Goal: Task Accomplishment & Management: Complete application form

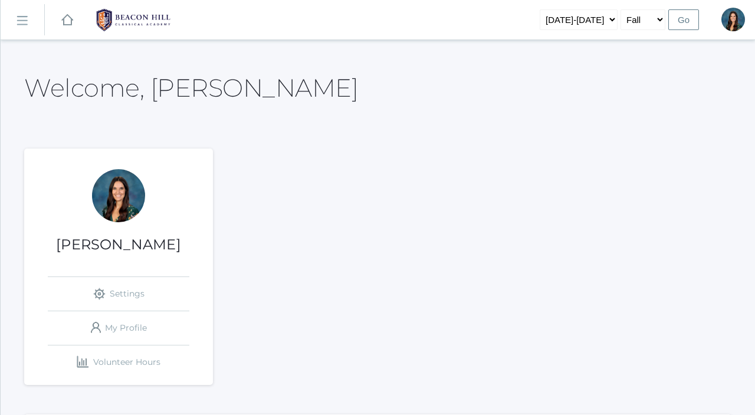
click at [28, 23] on link "icons/ui/navigation/hamburger Created with Sketch." at bounding box center [23, 20] width 44 height 32
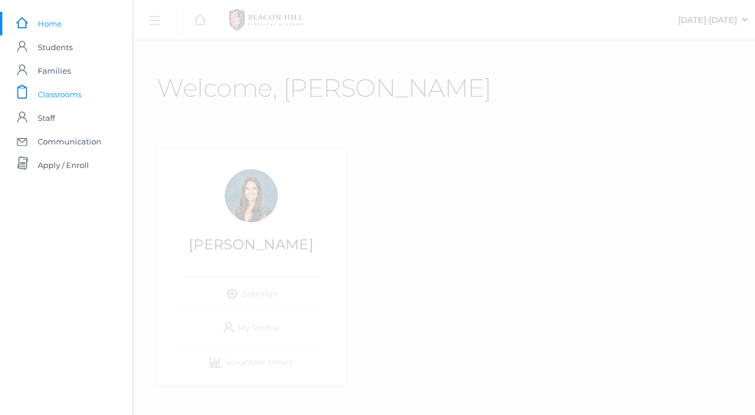
click at [47, 88] on span "Classrooms" at bounding box center [60, 95] width 44 height 24
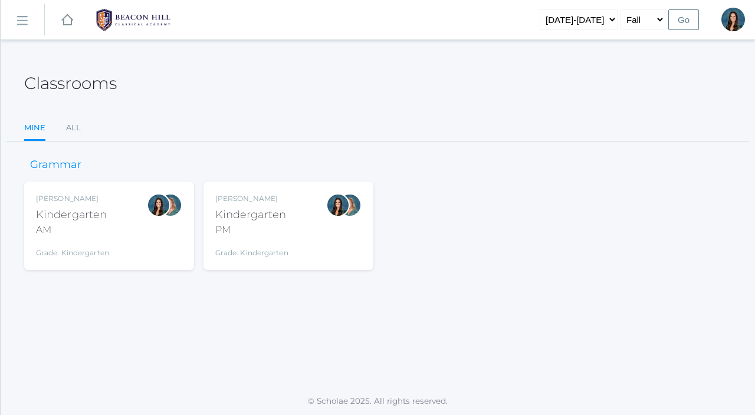
click at [258, 230] on div "PM" at bounding box center [251, 230] width 73 height 14
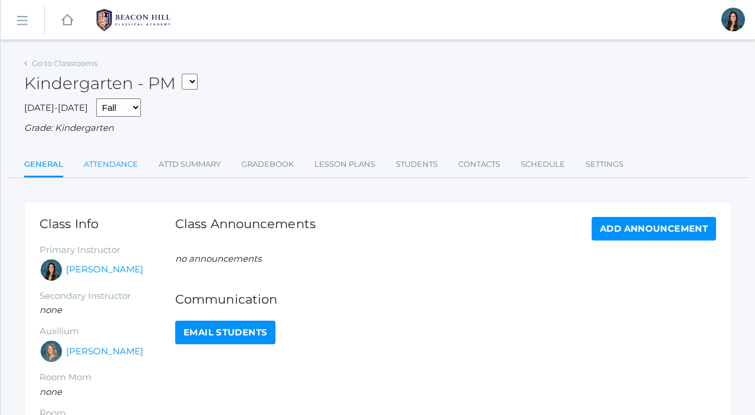
click at [122, 162] on link "Attendance" at bounding box center [111, 165] width 54 height 24
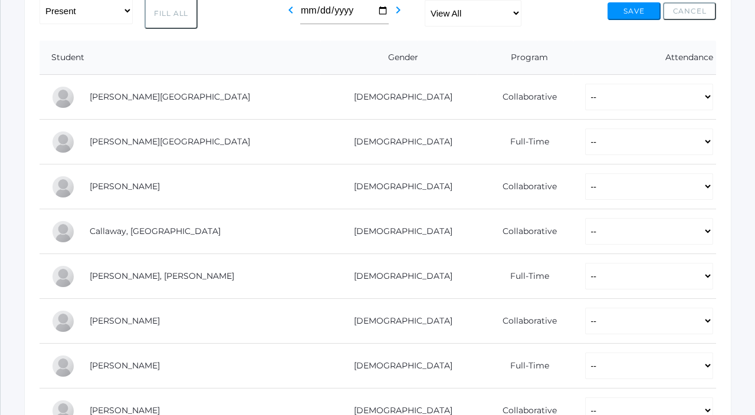
scroll to position [221, 0]
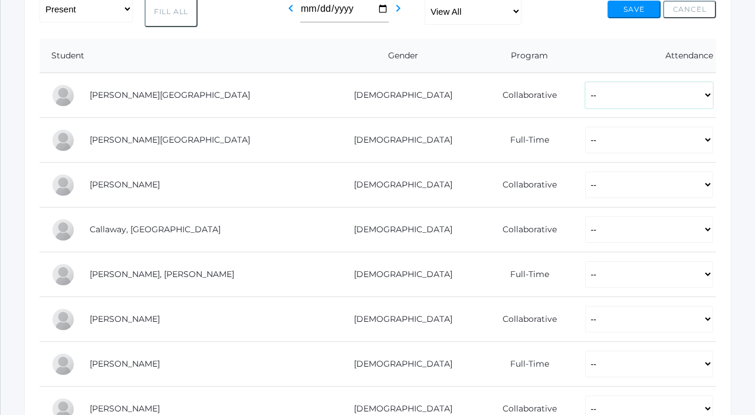
click at [596, 96] on select "-- Present Present-At-Home Tardy Excused Tardy Unexcused Absent Excused Absent …" at bounding box center [649, 95] width 128 height 27
select select "P"
click at [585, 82] on select "-- Present Present-At-Home Tardy Excused Tardy Unexcused Absent Excused Absent …" at bounding box center [649, 95] width 128 height 27
click at [585, 141] on select "-- Present Present-At-Home Tardy Excused Tardy Unexcused Absent Excused Absent …" at bounding box center [649, 140] width 128 height 27
select select "P"
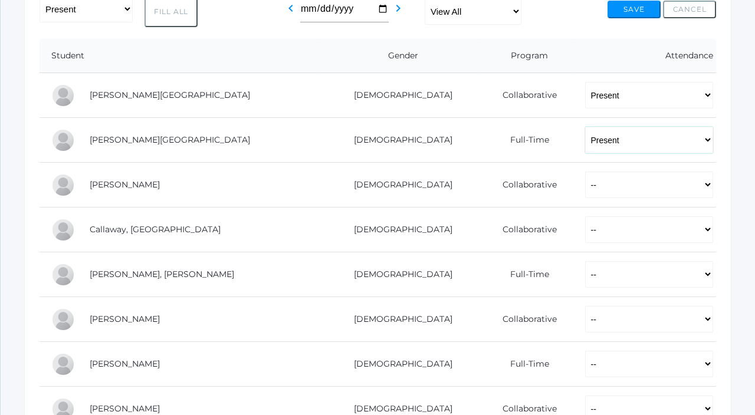
click at [585, 127] on select "-- Present Present-At-Home Tardy Excused Tardy Unexcused Absent Excused Absent …" at bounding box center [649, 140] width 128 height 27
click at [585, 183] on select "-- Present Present-At-Home Tardy Excused Tardy Unexcused Absent Excused Absent …" at bounding box center [649, 185] width 128 height 27
select select "P"
click at [585, 172] on select "-- Present Present-At-Home Tardy Excused Tardy Unexcused Absent Excused Absent …" at bounding box center [649, 185] width 128 height 27
click at [587, 242] on select "-- Present Present-At-Home Tardy Excused Tardy Unexcused Absent Excused Absent …" at bounding box center [649, 229] width 128 height 27
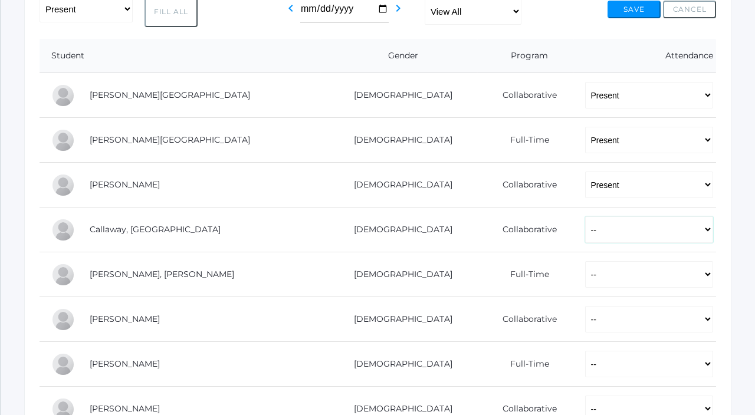
select select "P"
click at [585, 216] on select "-- Present Present-At-Home Tardy Excused Tardy Unexcused Absent Excused Absent …" at bounding box center [649, 229] width 128 height 27
click at [587, 279] on select "-- Present Present-At-Home Tardy Excused Tardy Unexcused Absent Excused Absent …" at bounding box center [649, 274] width 128 height 27
select select "P"
click at [585, 261] on select "-- Present Present-At-Home Tardy Excused Tardy Unexcused Absent Excused Absent …" at bounding box center [649, 274] width 128 height 27
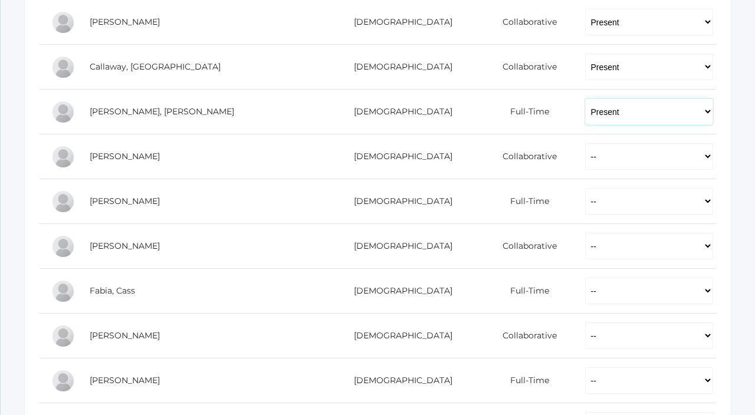
scroll to position [398, 0]
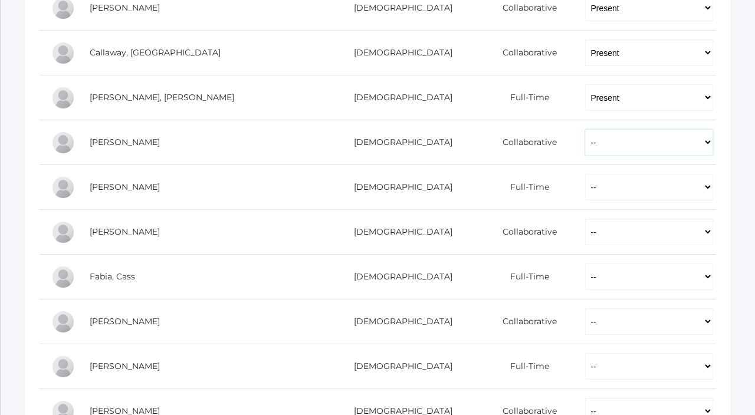
click at [585, 146] on select "-- Present Present-At-Home Tardy Excused Tardy Unexcused Absent Excused Absent …" at bounding box center [649, 142] width 128 height 27
select select "P"
click at [585, 129] on select "-- Present Present-At-Home Tardy Excused Tardy Unexcused Absent Excused Absent …" at bounding box center [649, 142] width 128 height 27
click at [585, 183] on select "-- Present Present-At-Home Tardy Excused Tardy Unexcused Absent Excused Absent …" at bounding box center [649, 187] width 128 height 27
select select "AE"
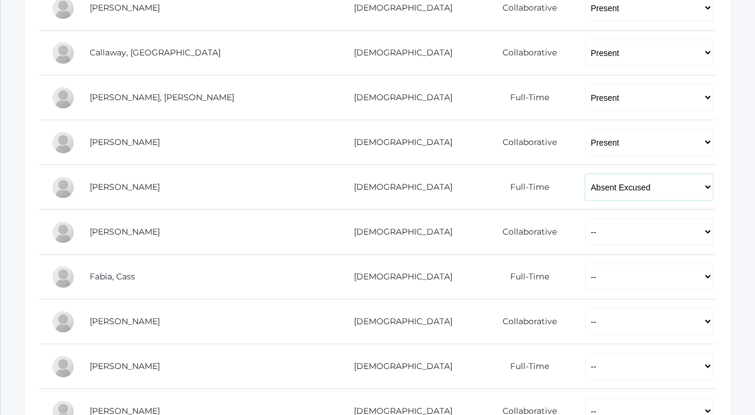
click at [585, 174] on select "-- Present Present-At-Home Tardy Excused Tardy Unexcused Absent Excused Absent …" at bounding box center [649, 187] width 128 height 27
click at [585, 242] on select "-- Present Present-At-Home Tardy Excused Tardy Unexcused Absent Excused Absent …" at bounding box center [649, 232] width 128 height 27
select select "P"
click at [585, 219] on select "-- Present Present-At-Home Tardy Excused Tardy Unexcused Absent Excused Absent …" at bounding box center [649, 232] width 128 height 27
click at [585, 278] on select "-- Present Present-At-Home Tardy Excused Tardy Unexcused Absent Excused Absent …" at bounding box center [649, 277] width 128 height 27
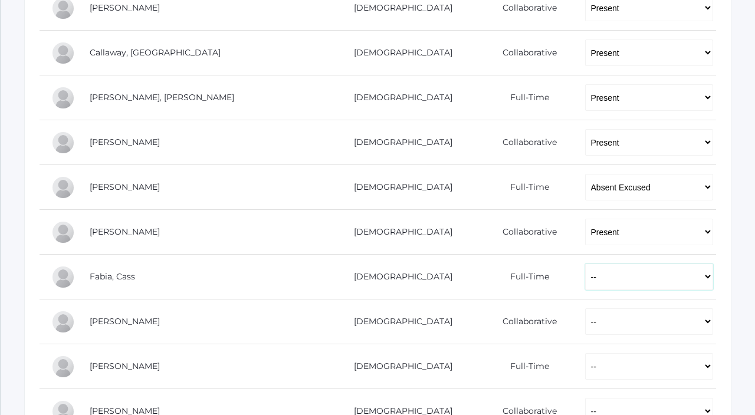
select select "P"
click at [585, 264] on select "-- Present Present-At-Home Tardy Excused Tardy Unexcused Absent Excused Absent …" at bounding box center [649, 277] width 128 height 27
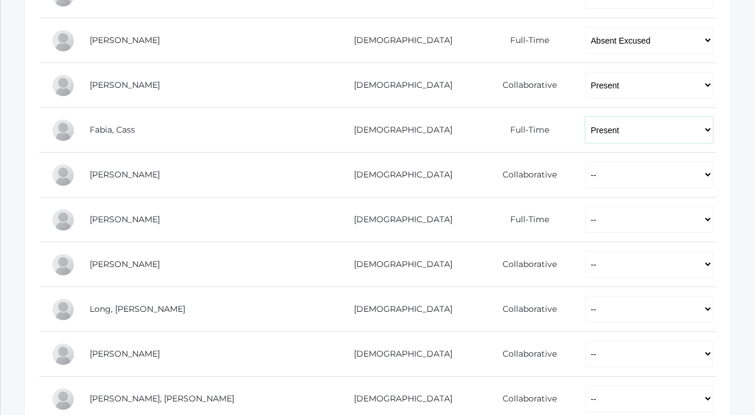
scroll to position [573, 0]
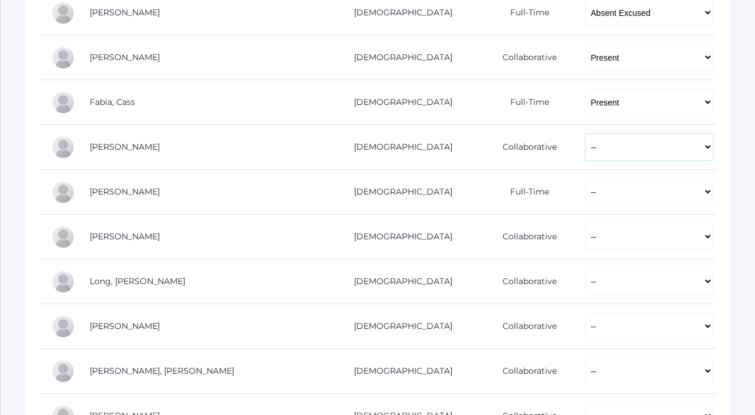
click at [585, 140] on select "-- Present Present-At-Home Tardy Excused Tardy Unexcused Absent Excused Absent …" at bounding box center [649, 147] width 128 height 27
select select "P"
click at [585, 134] on select "-- Present Present-At-Home Tardy Excused Tardy Unexcused Absent Excused Absent …" at bounding box center [649, 147] width 128 height 27
click at [585, 194] on select "-- Present Present-At-Home Tardy Excused Tardy Unexcused Absent Excused Absent …" at bounding box center [649, 192] width 128 height 27
select select "P"
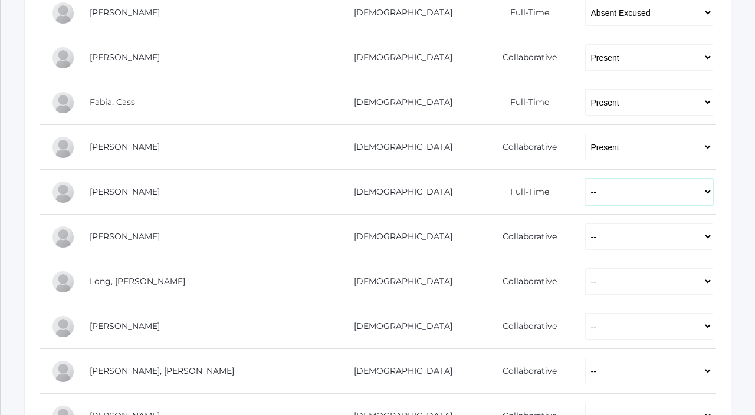
click at [585, 179] on select "-- Present Present-At-Home Tardy Excused Tardy Unexcused Absent Excused Absent …" at bounding box center [649, 192] width 128 height 27
click at [585, 232] on select "-- Present Present-At-Home Tardy Excused Tardy Unexcused Absent Excused Absent …" at bounding box center [649, 237] width 128 height 27
select select "P"
click at [585, 224] on select "-- Present Present-At-Home Tardy Excused Tardy Unexcused Absent Excused Absent …" at bounding box center [649, 237] width 128 height 27
click at [585, 277] on select "-- Present Present-At-Home Tardy Excused Tardy Unexcused Absent Excused Absent …" at bounding box center [649, 281] width 128 height 27
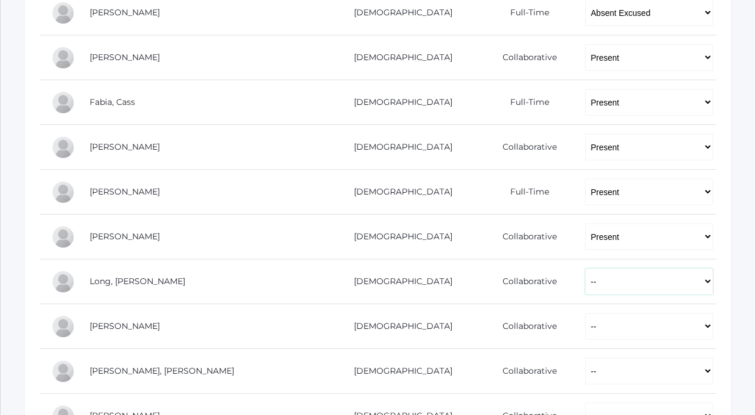
select select "P"
click at [585, 268] on select "-- Present Present-At-Home Tardy Excused Tardy Unexcused Absent Excused Absent …" at bounding box center [649, 281] width 128 height 27
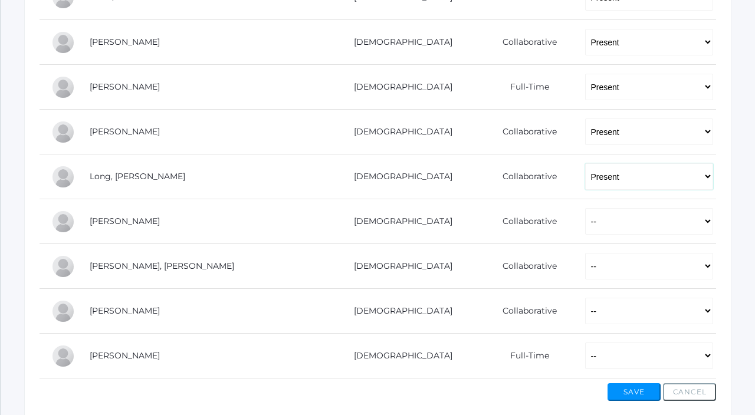
scroll to position [679, 0]
click at [585, 213] on select "-- Present Present-At-Home Tardy Excused Tardy Unexcused Absent Excused Absent …" at bounding box center [649, 220] width 128 height 27
select select "P"
click at [585, 207] on select "-- Present Present-At-Home Tardy Excused Tardy Unexcused Absent Excused Absent …" at bounding box center [649, 220] width 128 height 27
click at [585, 271] on select "-- Present Present-At-Home Tardy Excused Tardy Unexcused Absent Excused Absent …" at bounding box center [649, 265] width 128 height 27
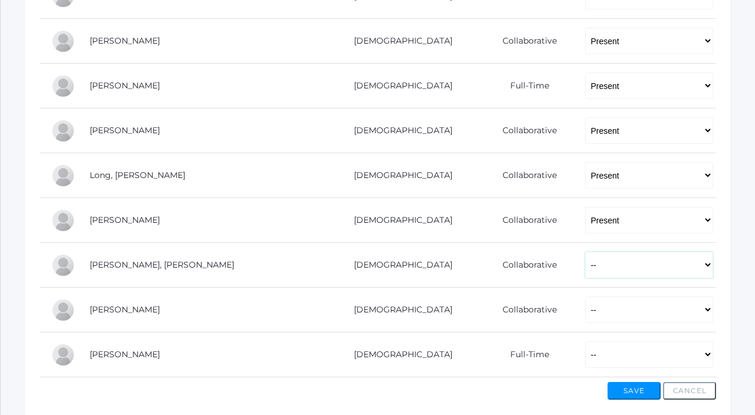
select select "P"
click at [585, 252] on select "-- Present Present-At-Home Tardy Excused Tardy Unexcused Absent Excused Absent …" at bounding box center [649, 265] width 128 height 27
click at [585, 311] on select "-- Present Present-At-Home Tardy Excused Tardy Unexcused Absent Excused Absent …" at bounding box center [649, 310] width 128 height 27
select select "P"
click at [585, 297] on select "-- Present Present-At-Home Tardy Excused Tardy Unexcused Absent Excused Absent …" at bounding box center [649, 310] width 128 height 27
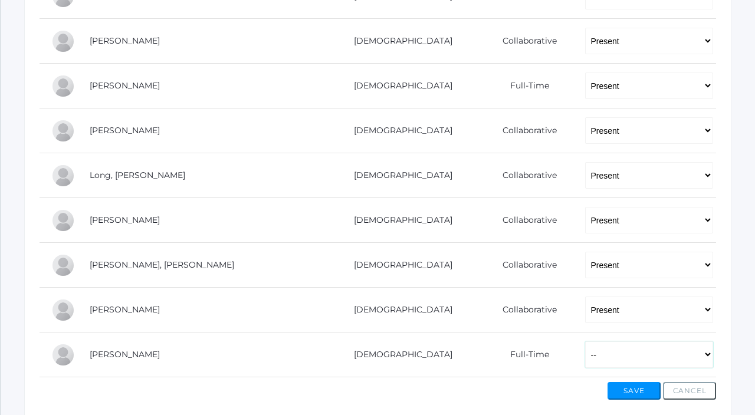
click at [585, 350] on select "-- Present Present-At-Home Tardy Excused Tardy Unexcused Absent Excused Absent …" at bounding box center [649, 355] width 128 height 27
select select "P"
click at [585, 342] on select "-- Present Present-At-Home Tardy Excused Tardy Unexcused Absent Excused Absent …" at bounding box center [649, 355] width 128 height 27
click at [631, 390] on button "Save" at bounding box center [634, 391] width 53 height 18
